Goal: Transaction & Acquisition: Purchase product/service

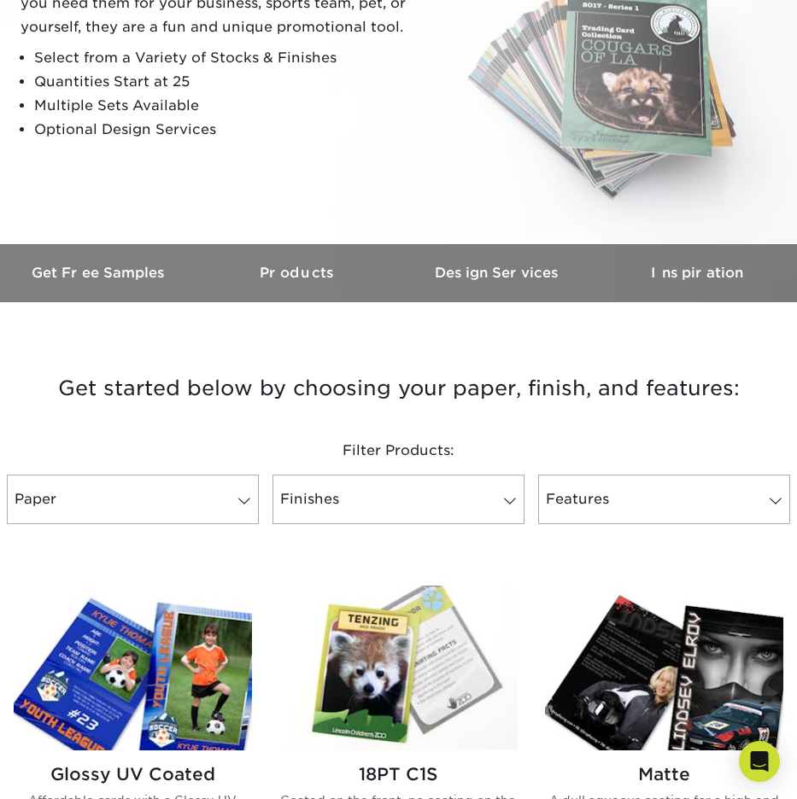
scroll to position [624, 0]
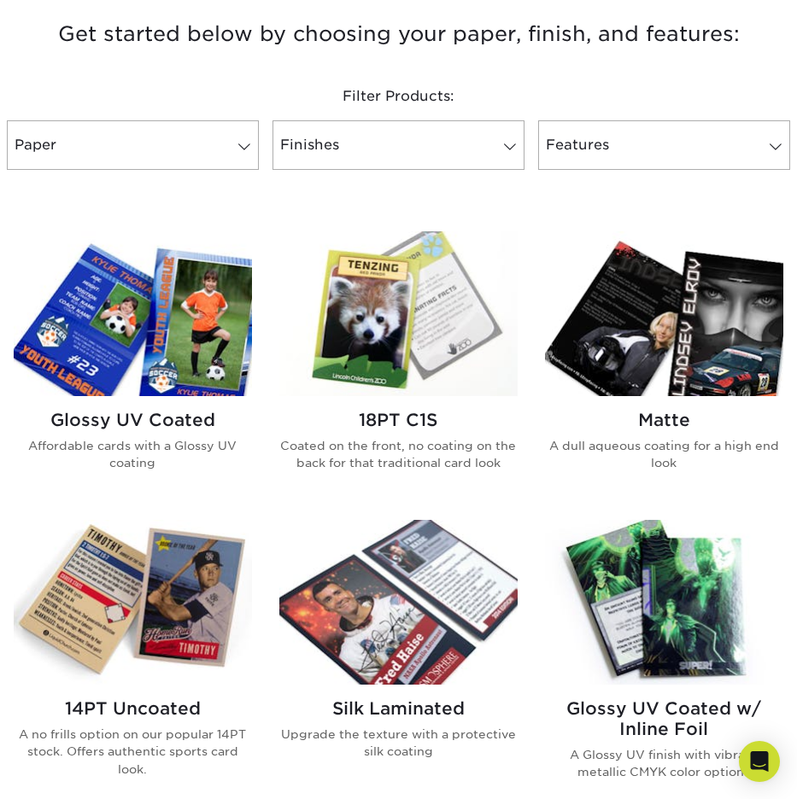
click at [220, 138] on link "Paper" at bounding box center [133, 145] width 252 height 50
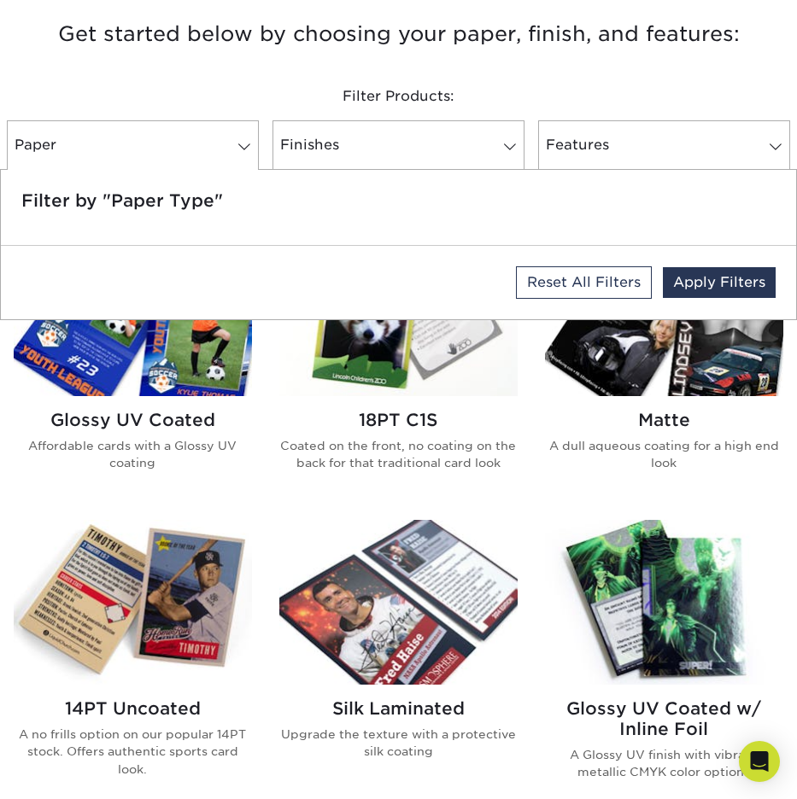
click at [229, 145] on link "Paper" at bounding box center [133, 145] width 252 height 50
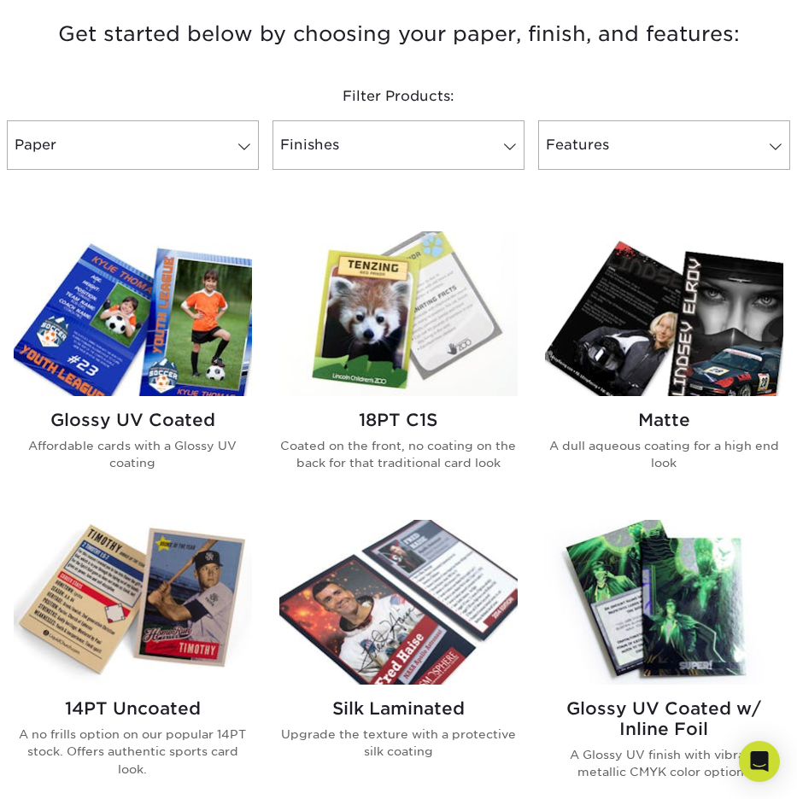
click at [169, 420] on h2 "Glossy UV Coated" at bounding box center [133, 420] width 238 height 20
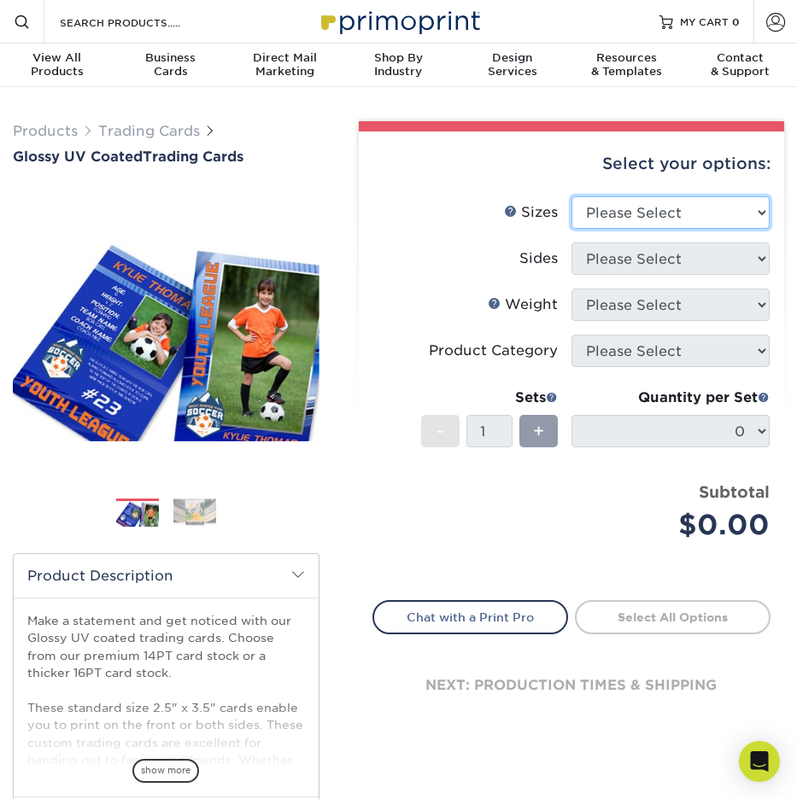
select select "2.50x3.50"
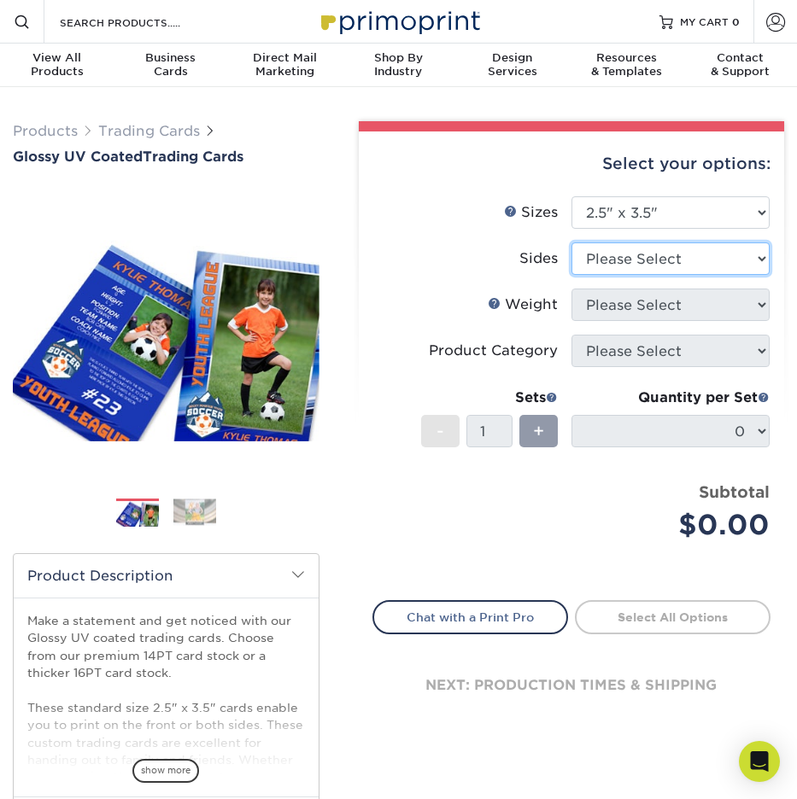
select select "13abbda7-1d64-4f25-8bb2-c179b224825d"
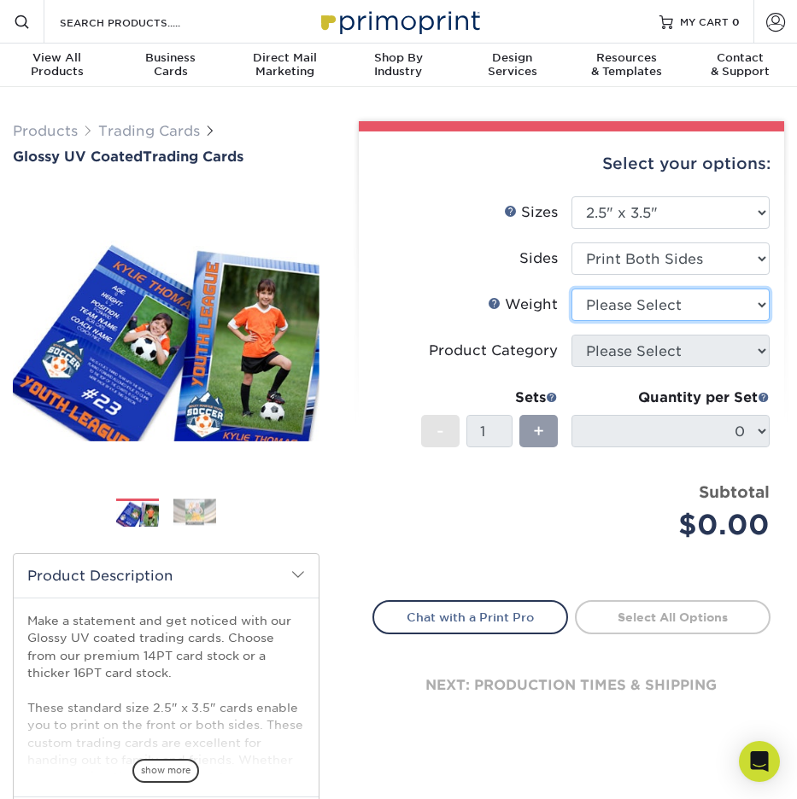
select select "16PT"
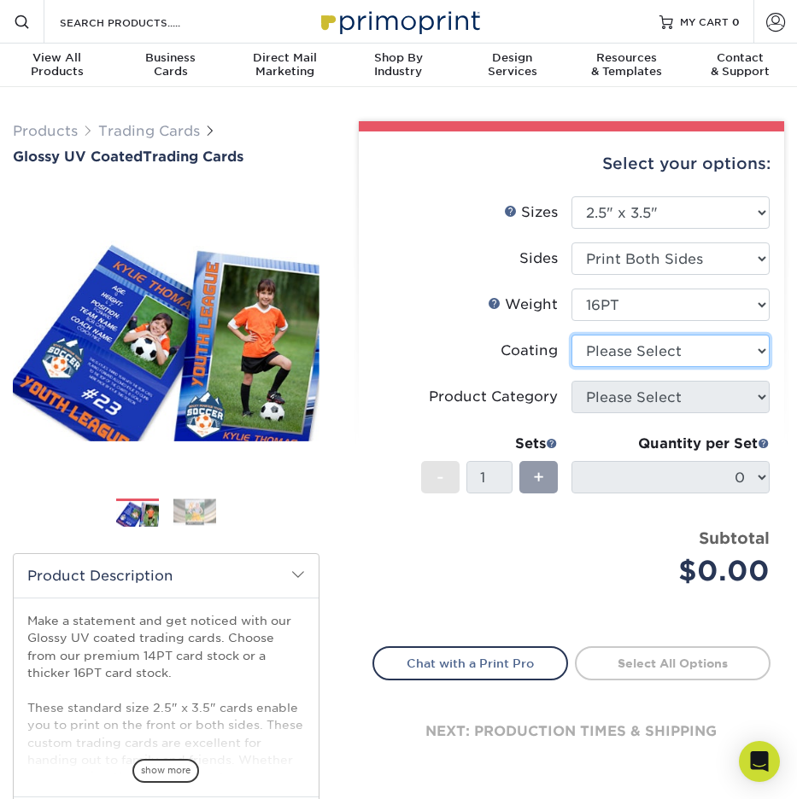
select select "ae367451-b2b8-45df-a344-0f05b6a12993"
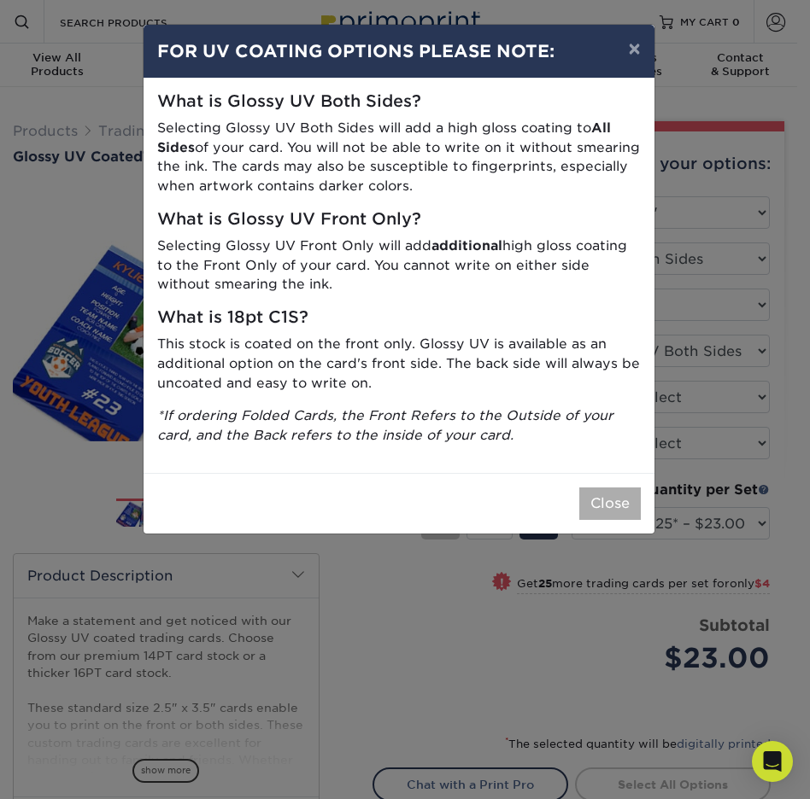
click at [611, 489] on button "Close" at bounding box center [609, 504] width 61 height 32
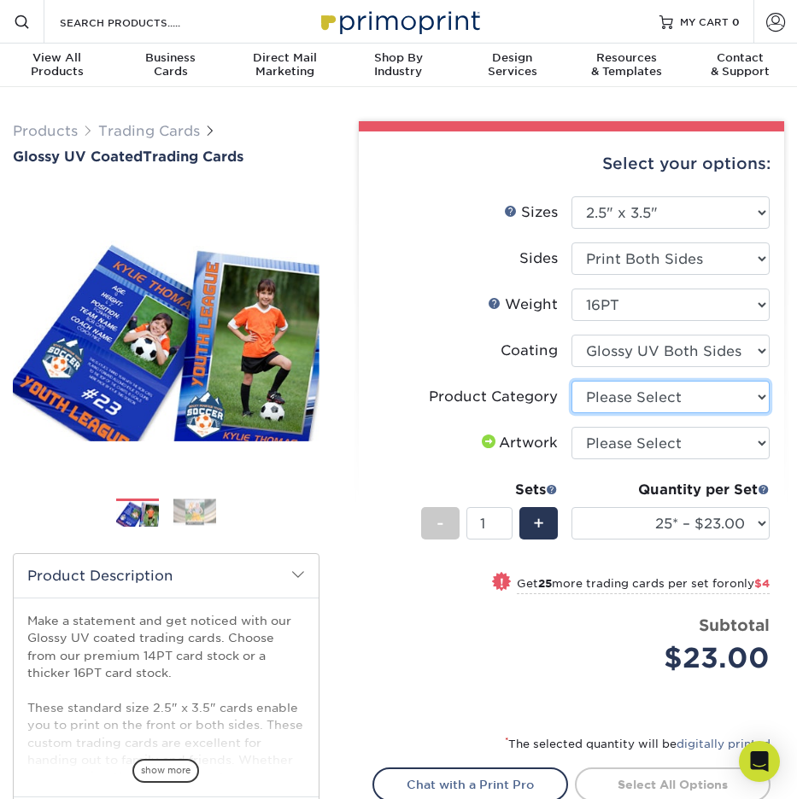
select select "c2f9bce9-36c2-409d-b101-c29d9d031e18"
select select "upload"
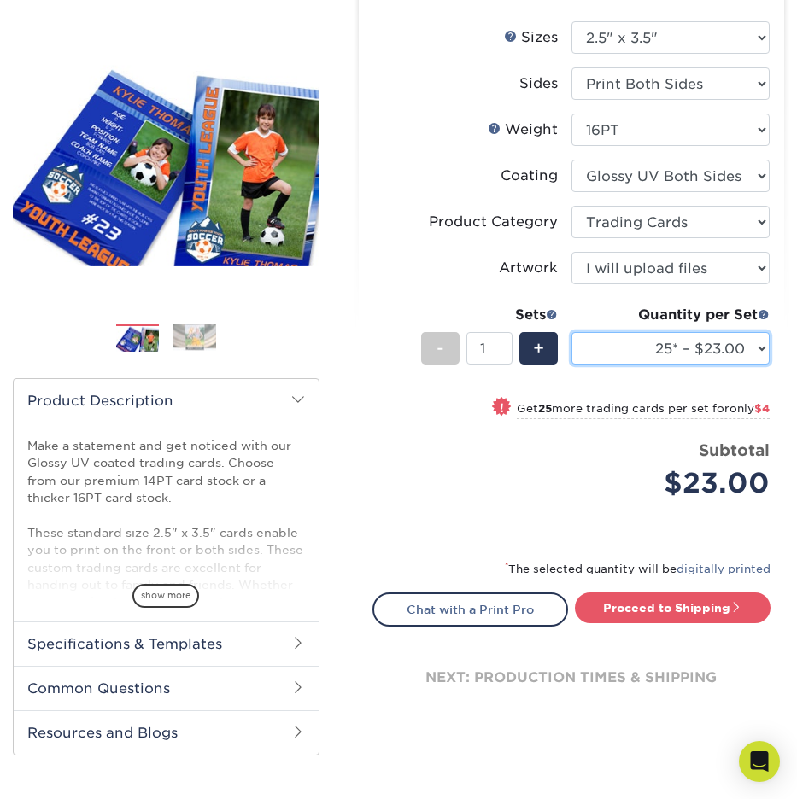
scroll to position [310, 0]
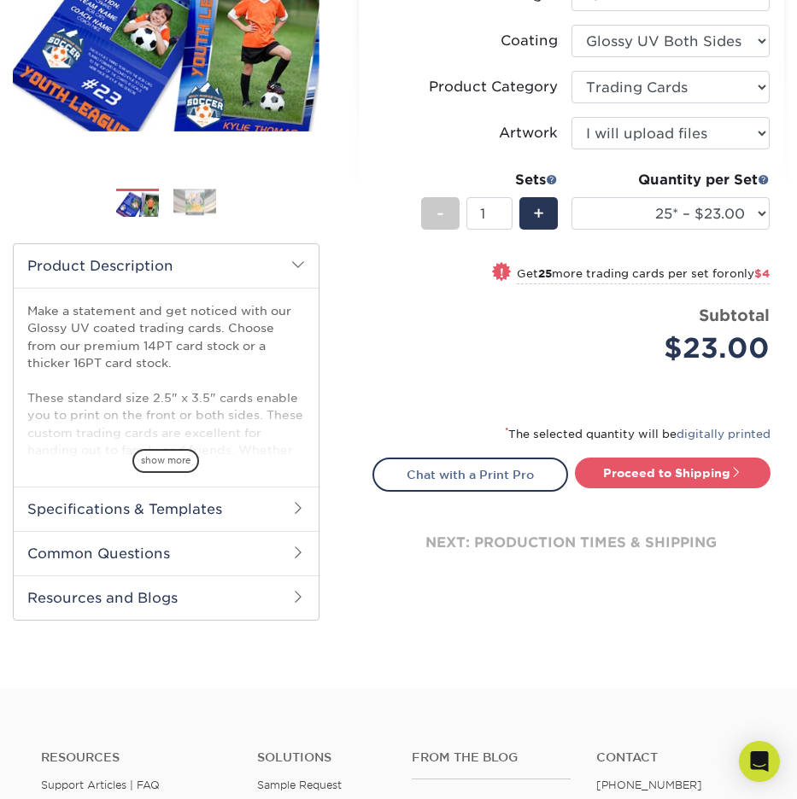
click at [154, 504] on h2 "Specifications & Templates" at bounding box center [166, 509] width 305 height 44
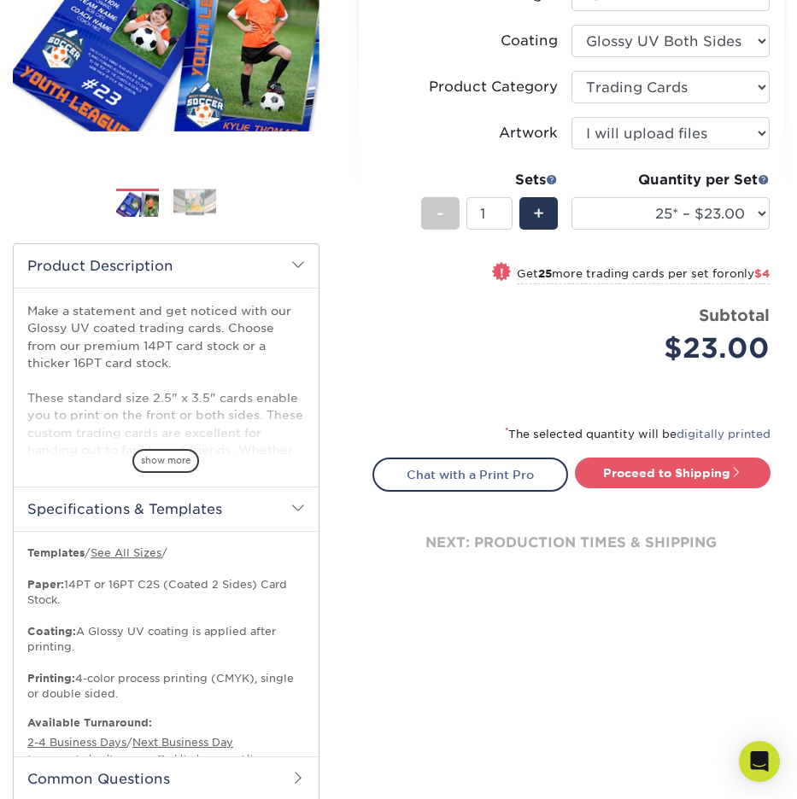
click at [154, 504] on h2 "Specifications & Templates" at bounding box center [166, 509] width 305 height 44
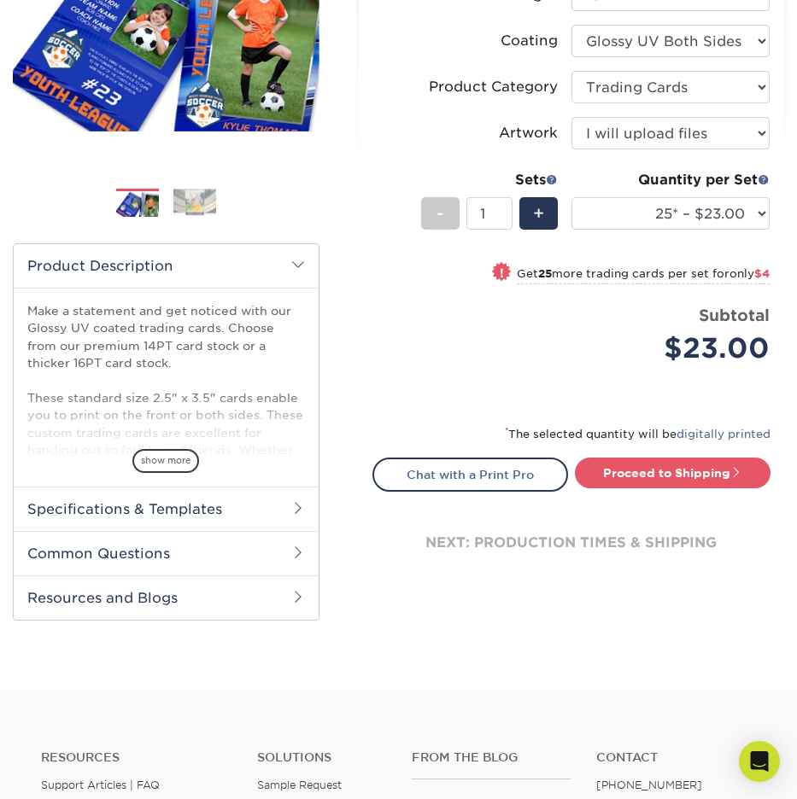
scroll to position [0, 0]
